Goal: Task Accomplishment & Management: Manage account settings

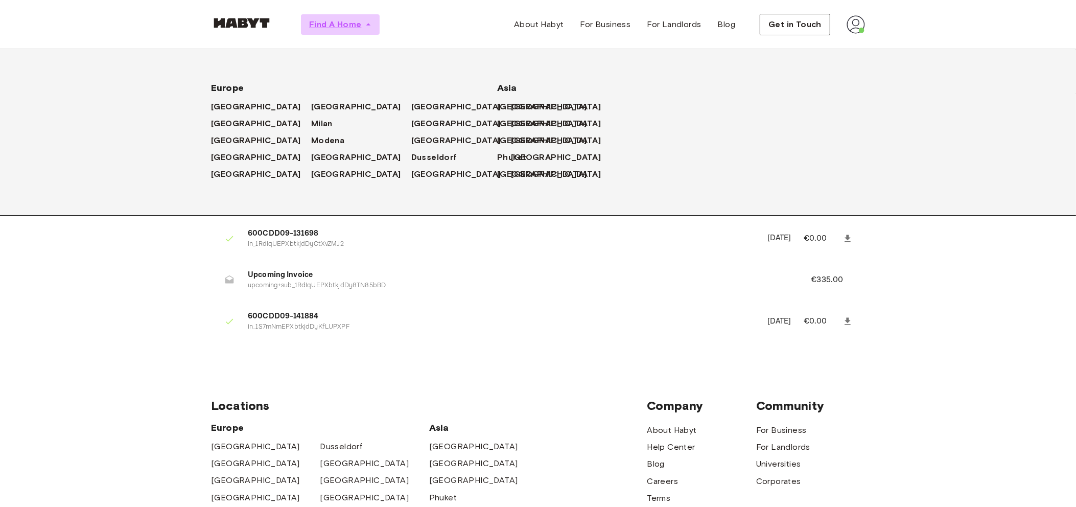
click at [371, 29] on span "button" at bounding box center [368, 24] width 10 height 10
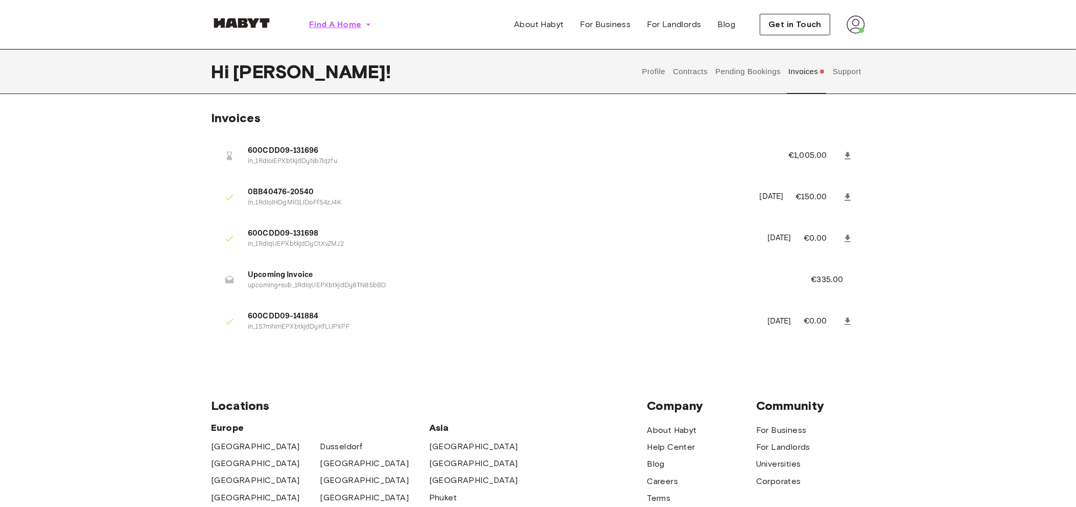
click at [371, 29] on icon "button" at bounding box center [368, 24] width 10 height 10
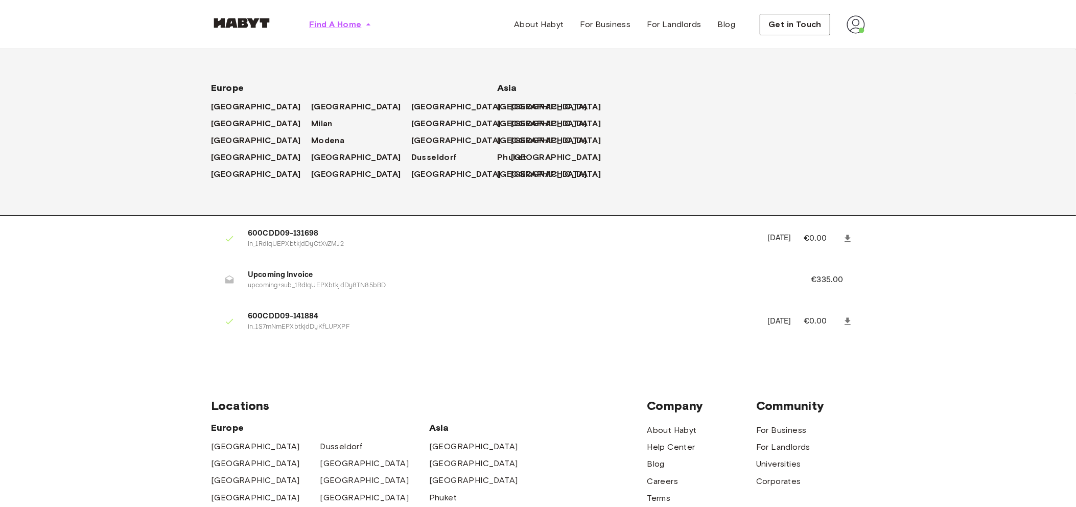
click at [371, 29] on icon "button" at bounding box center [368, 24] width 10 height 10
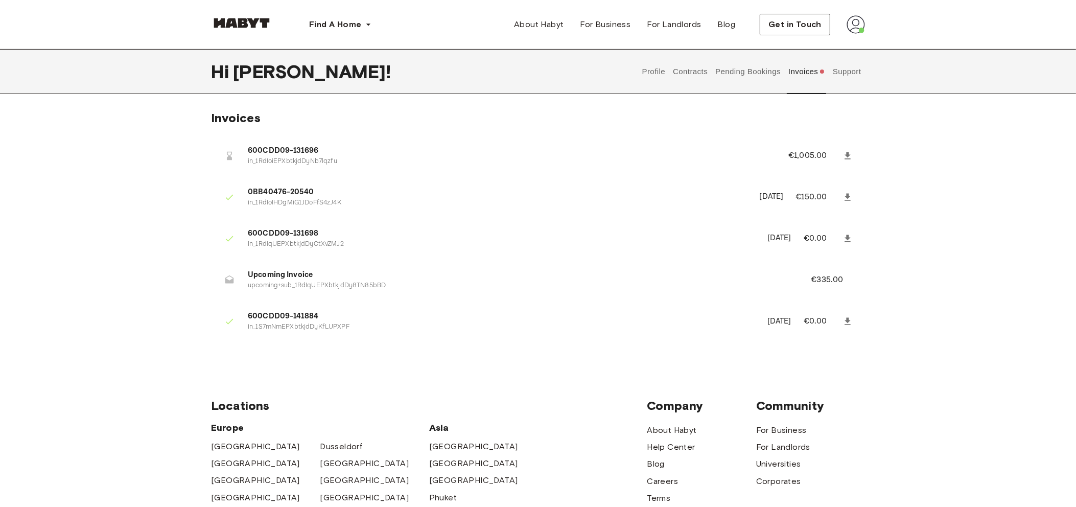
click at [804, 75] on button "Invoices" at bounding box center [806, 71] width 39 height 45
click at [252, 156] on li "600CDD09-131696 in_1RdIoiEPXbtkjdDyNb7lqzfu €1,005.00" at bounding box center [538, 155] width 654 height 35
drag, startPoint x: 275, startPoint y: 155, endPoint x: 371, endPoint y: 163, distance: 96.9
click at [368, 162] on div "600CDD09-131696 in_1RdIoiEPXbtkjdDyNb7lqzfu" at bounding box center [506, 155] width 516 height 21
click at [350, 164] on p "in_1RdIoiEPXbtkjdDyNb7lqzfu" at bounding box center [506, 162] width 516 height 10
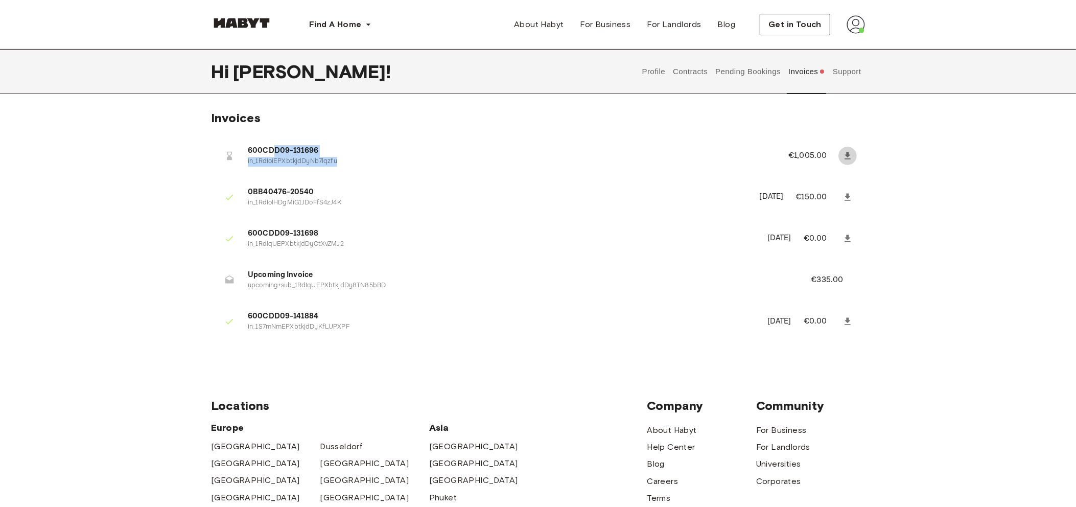
click at [852, 162] on link at bounding box center [847, 156] width 18 height 18
